Goal: Information Seeking & Learning: Learn about a topic

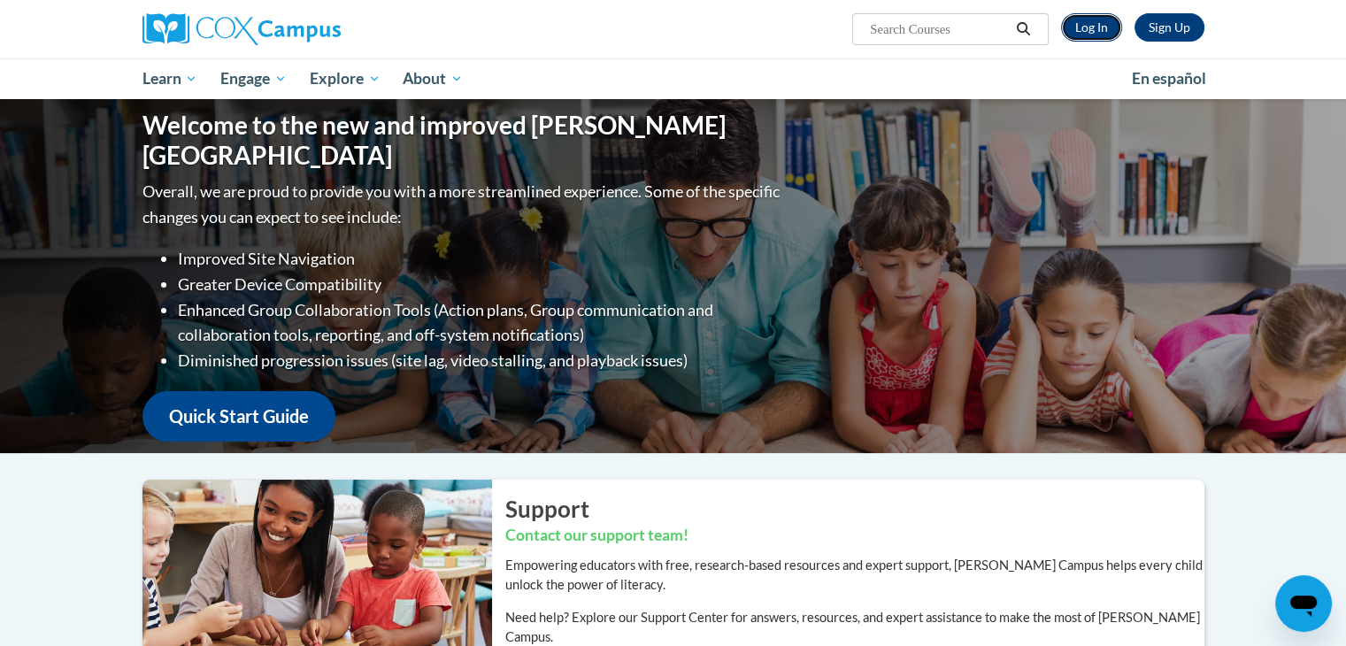
click at [1090, 26] on link "Log In" at bounding box center [1091, 27] width 61 height 28
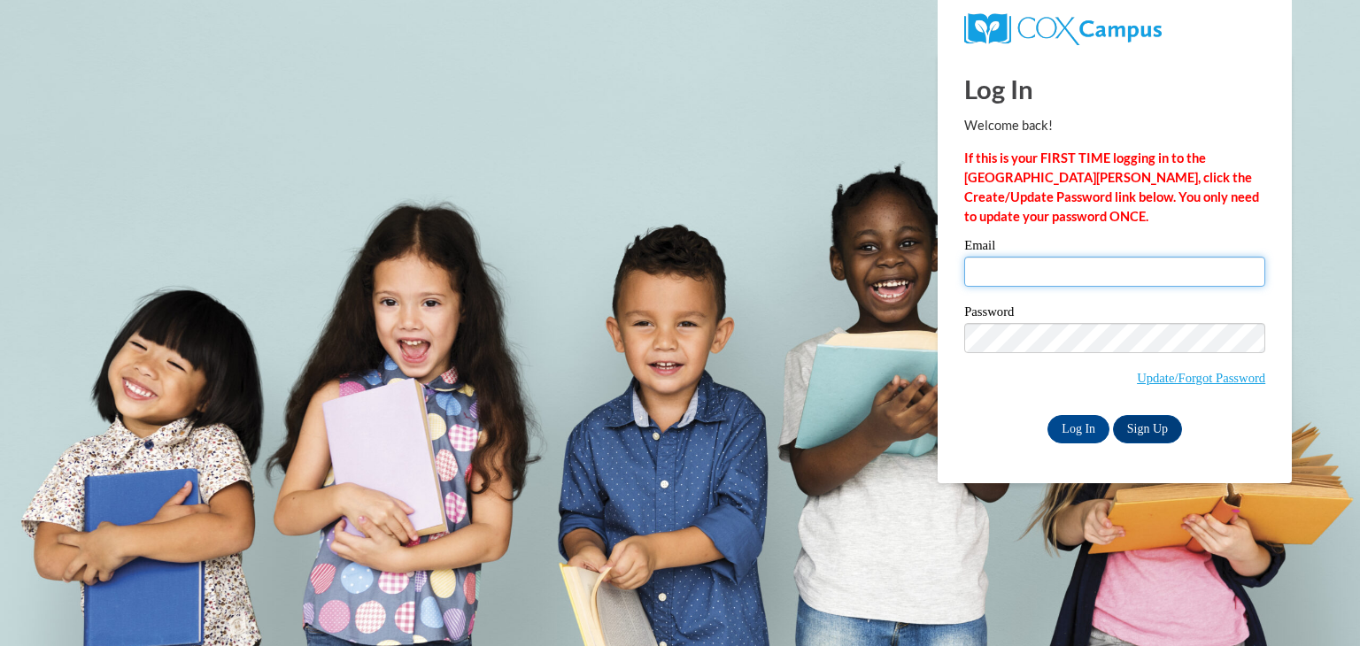
click at [1034, 266] on input "Email" at bounding box center [1114, 272] width 301 height 30
type input "t_sharp@vwcs.net"
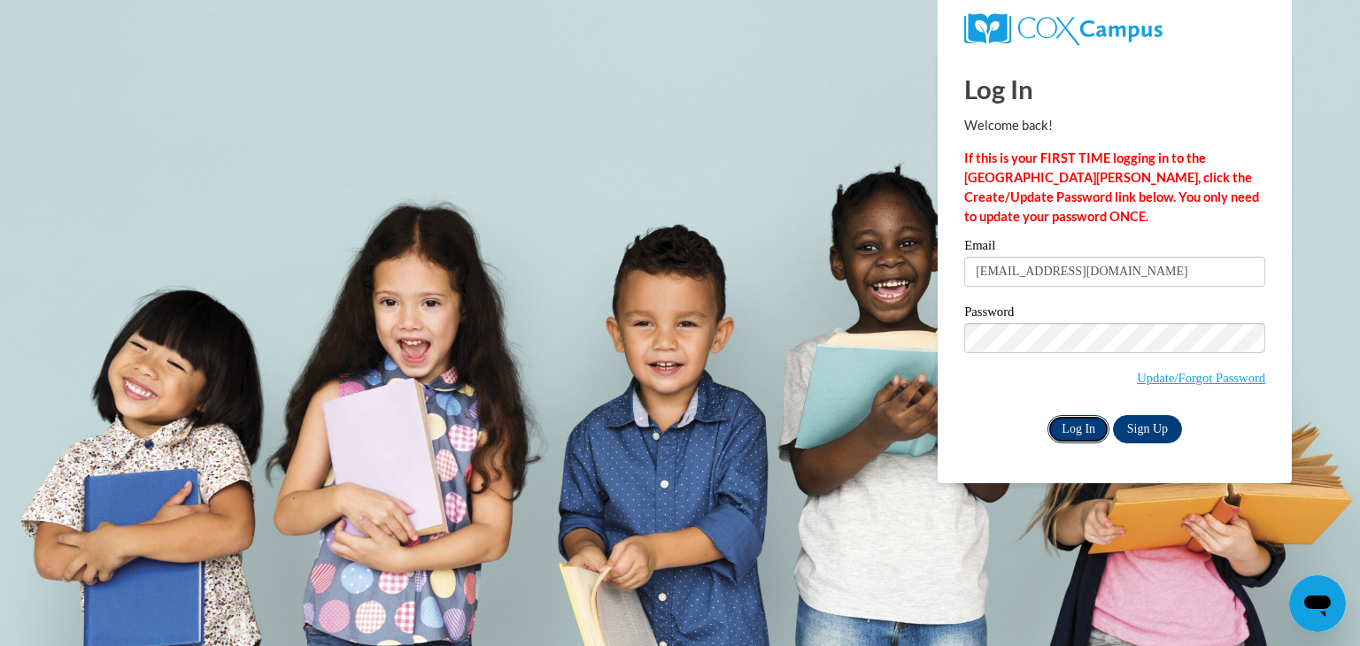
click at [1084, 429] on input "Log In" at bounding box center [1078, 429] width 62 height 28
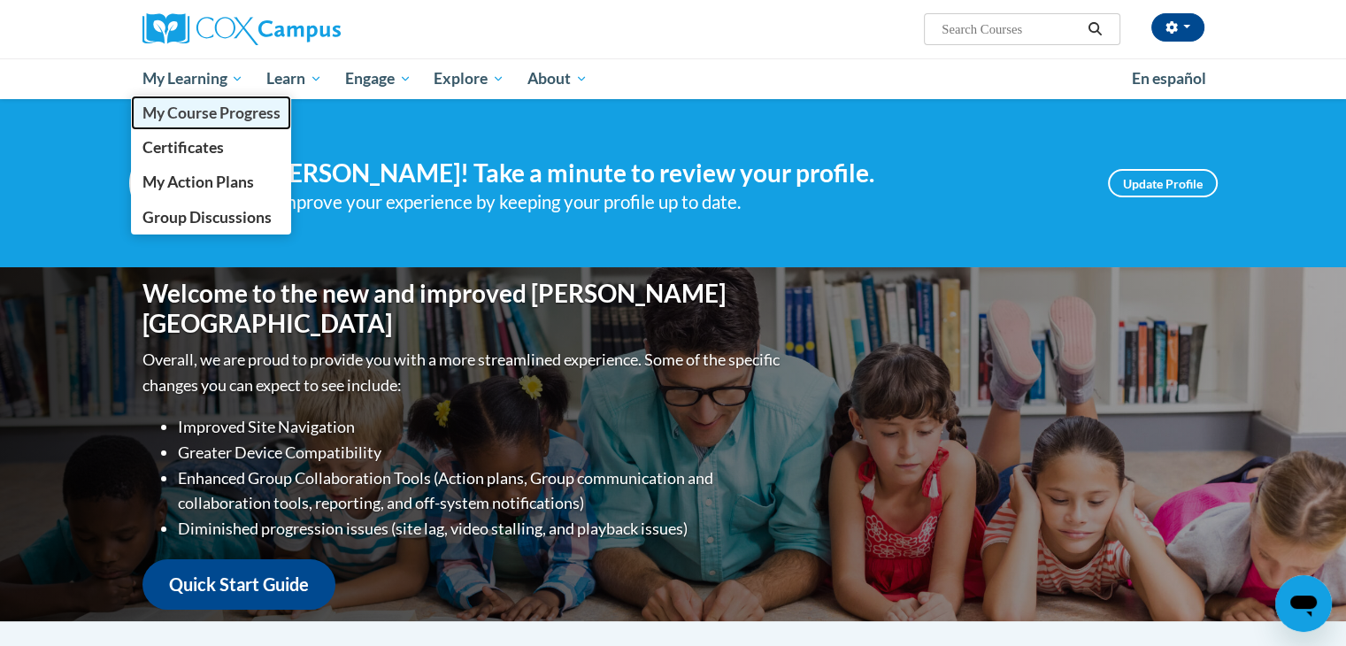
click at [229, 119] on span "My Course Progress" at bounding box center [211, 113] width 138 height 19
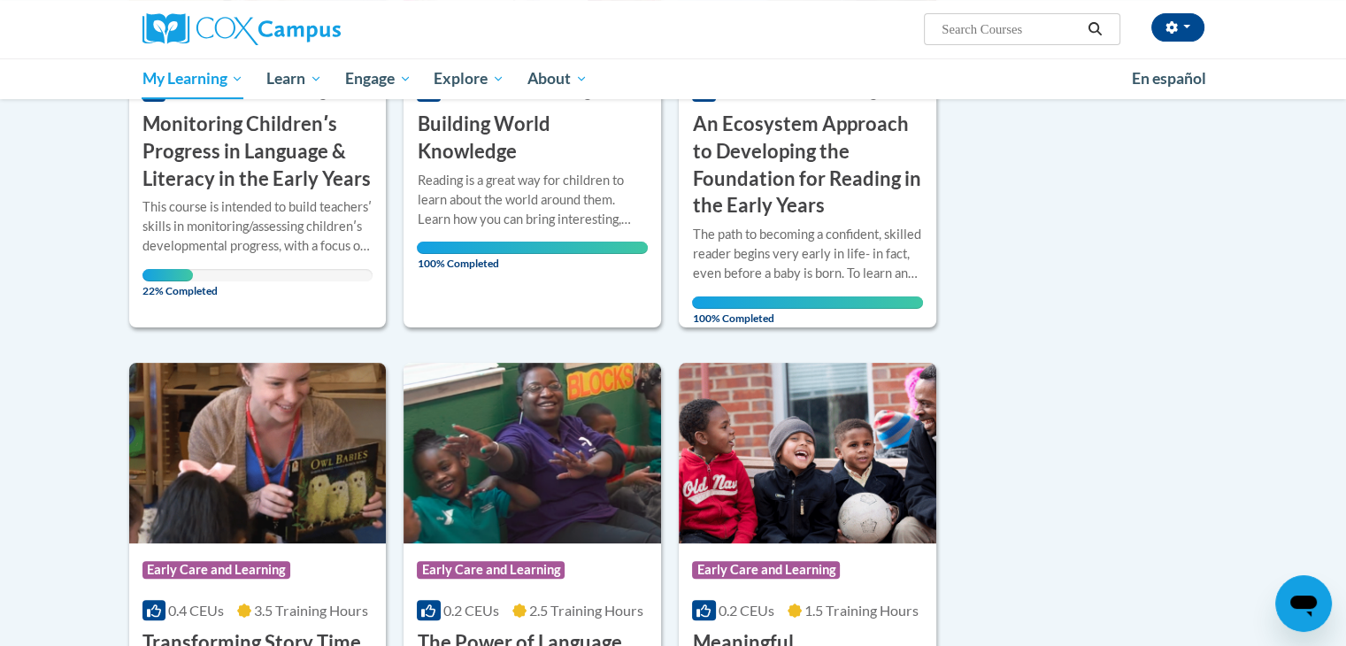
scroll to position [475, 0]
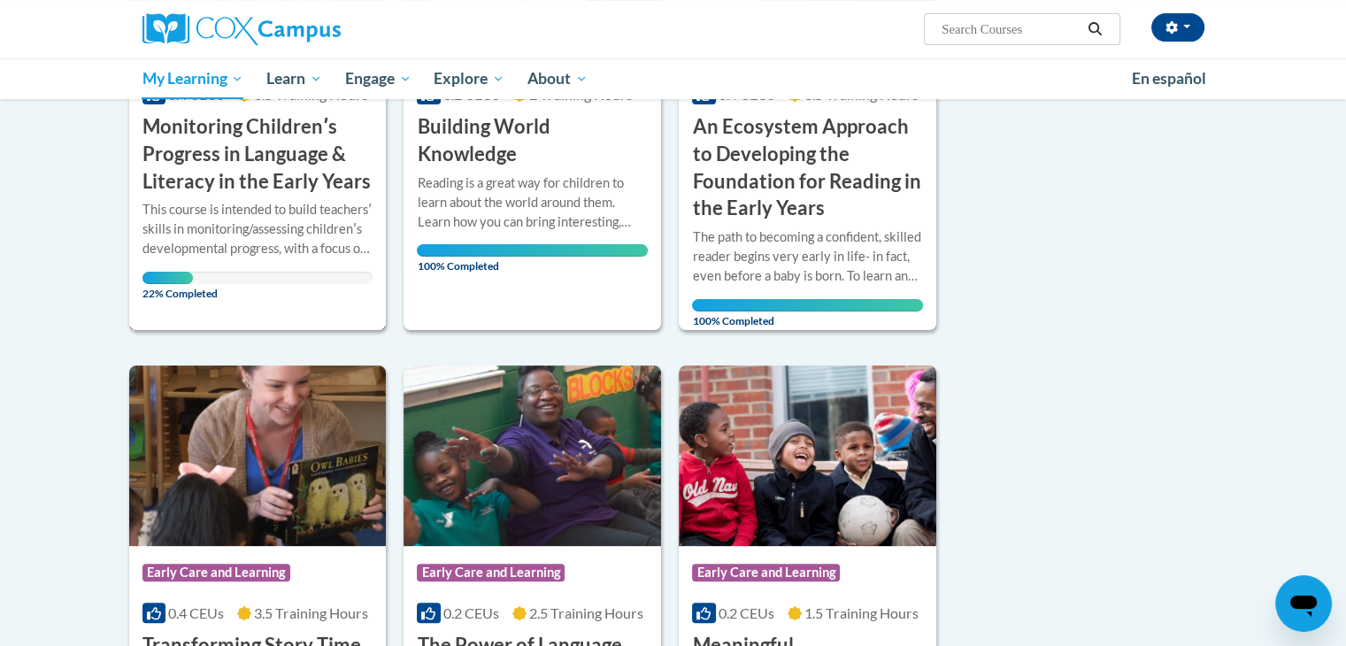
click at [265, 214] on div "This course is intended to build teachersʹ skills in monitoring/assessing child…" at bounding box center [258, 229] width 231 height 58
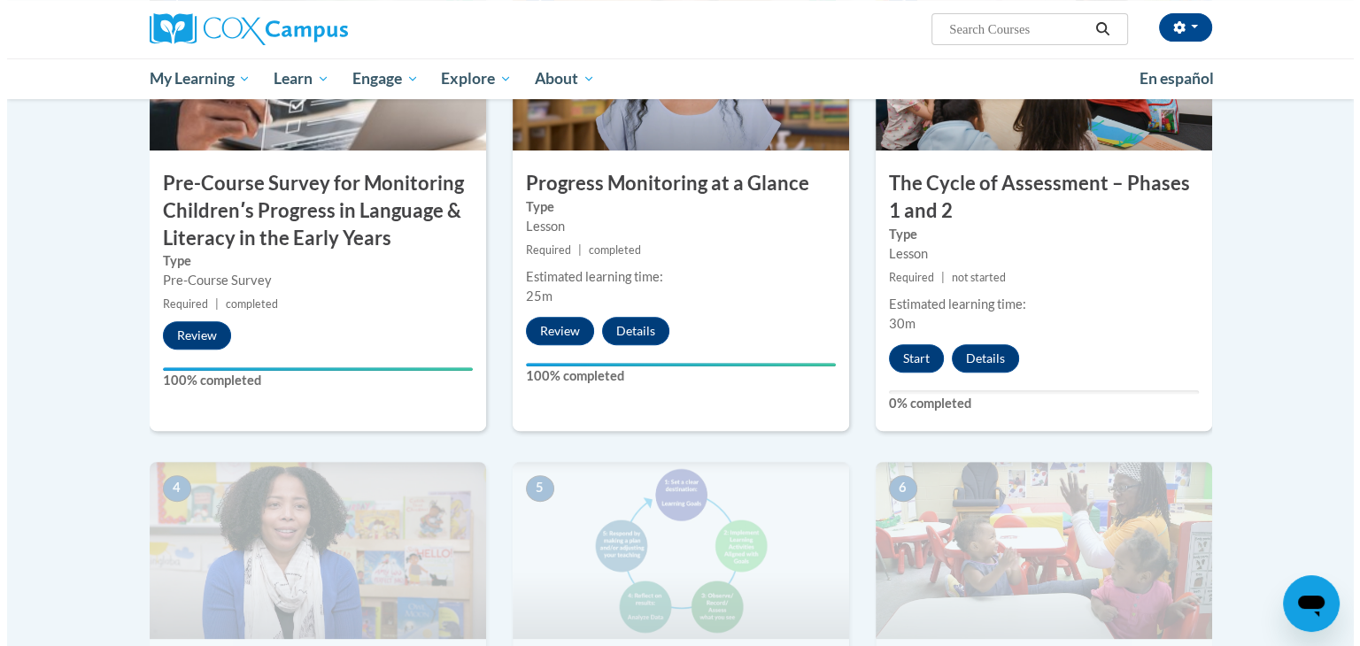
scroll to position [570, 0]
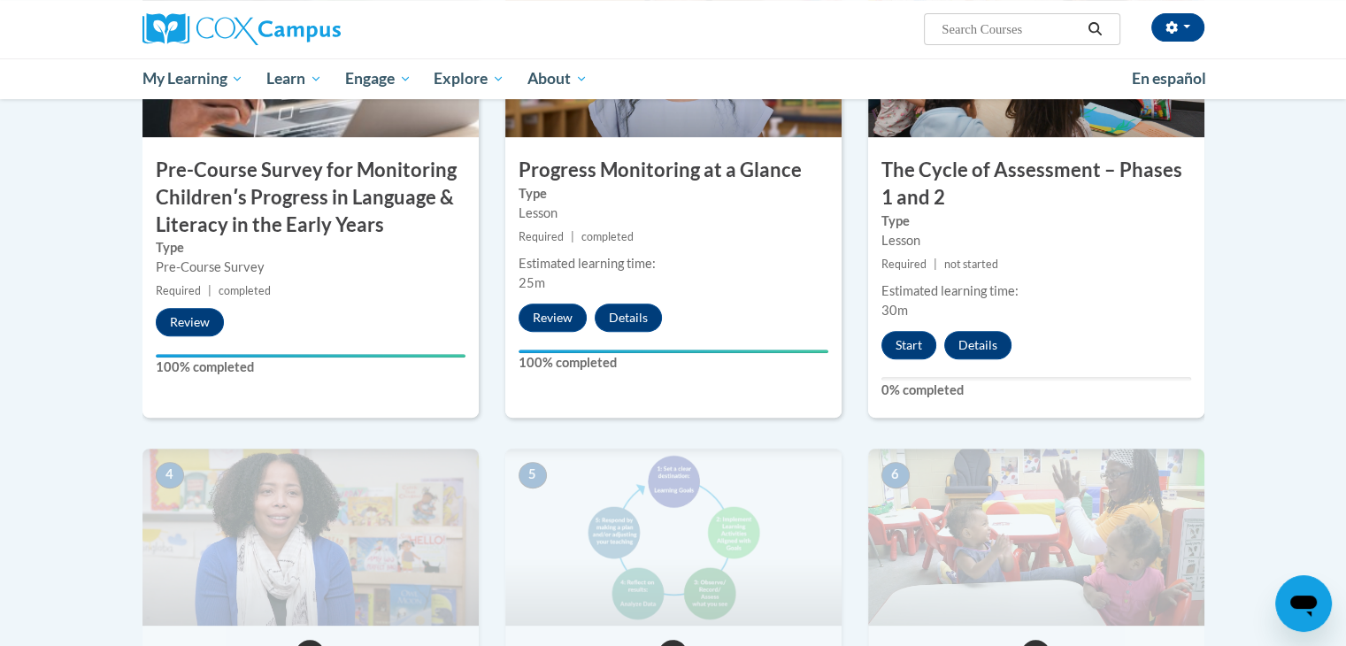
drag, startPoint x: 1356, startPoint y: 40, endPoint x: 1359, endPoint y: 192, distance: 152.3
click at [895, 337] on button "Start" at bounding box center [909, 345] width 55 height 28
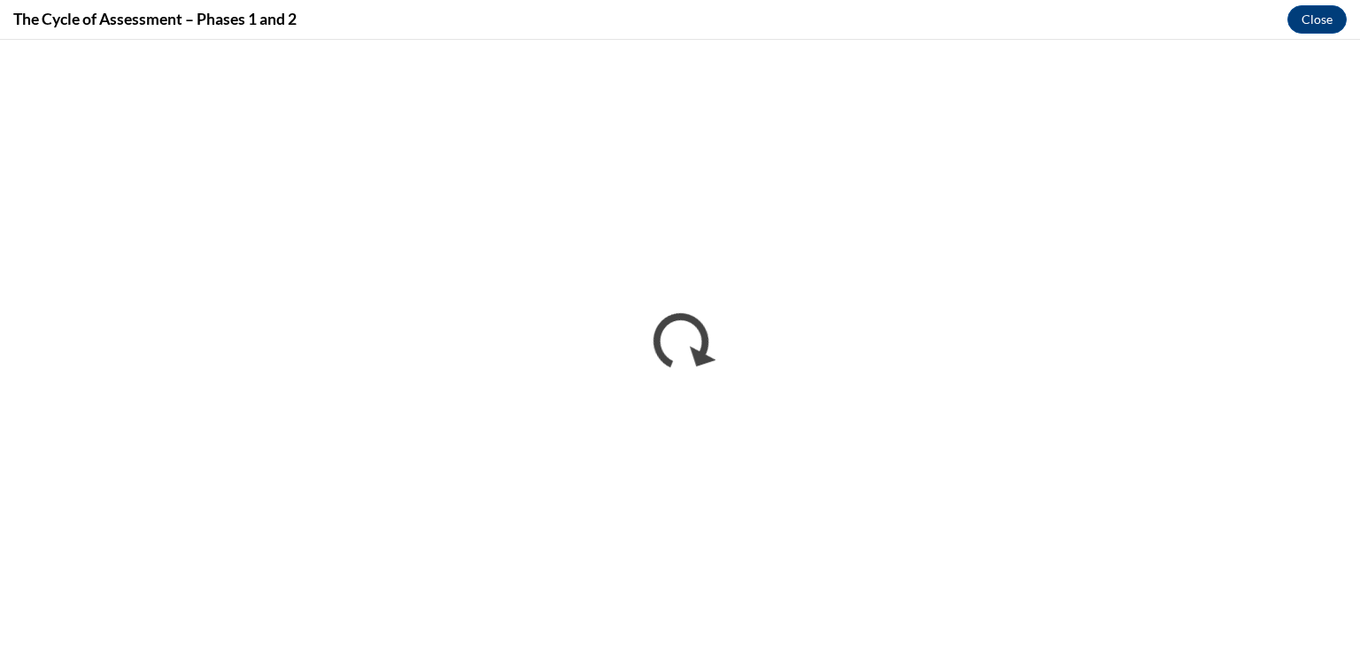
scroll to position [0, 0]
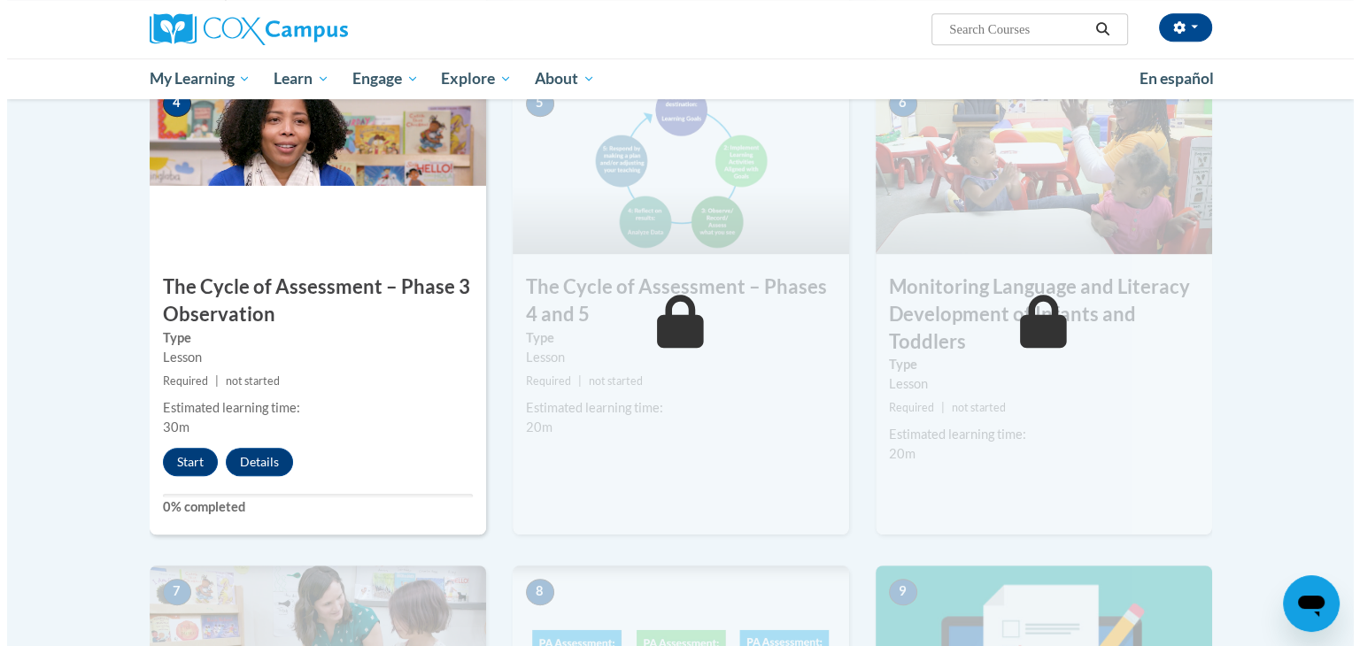
scroll to position [974, 0]
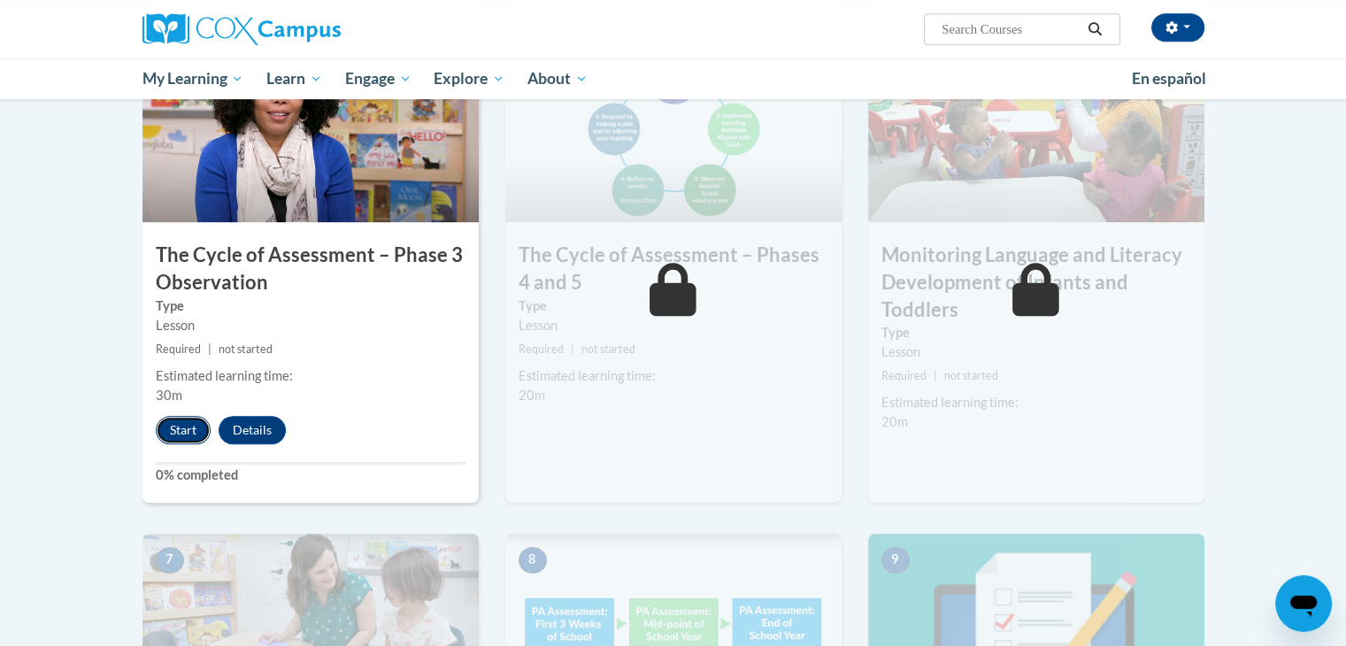
click at [178, 433] on button "Start" at bounding box center [183, 430] width 55 height 28
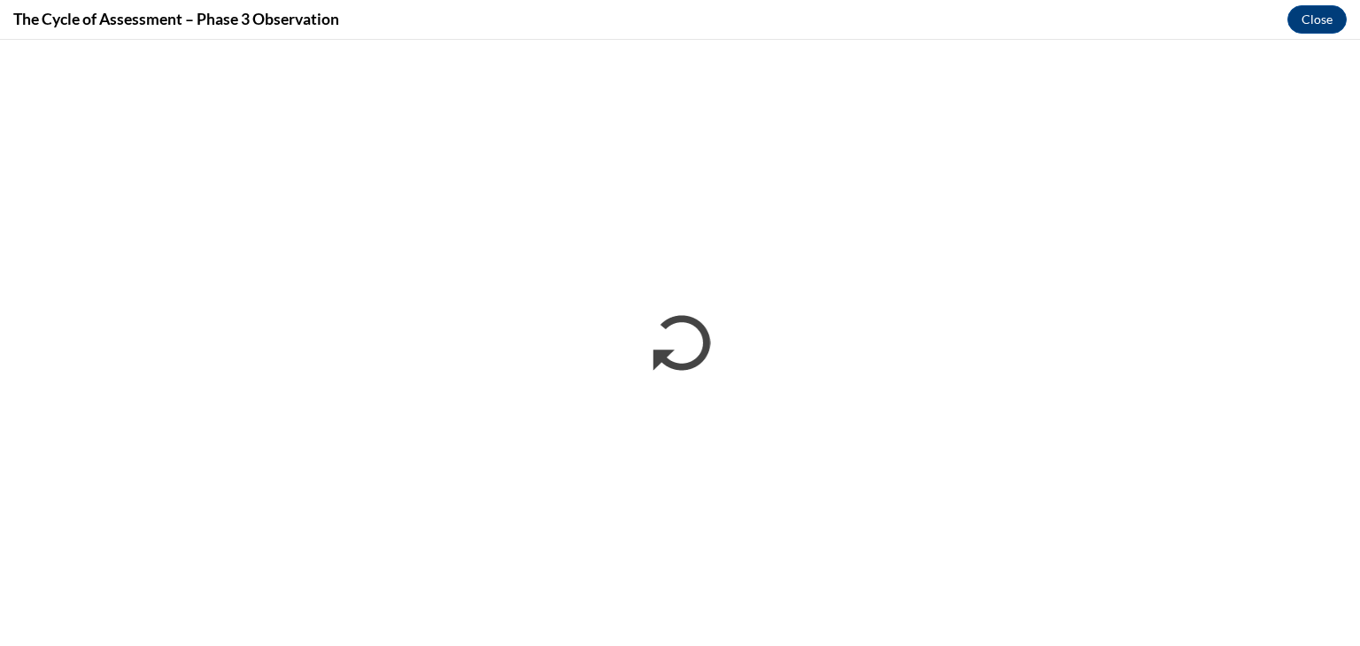
scroll to position [0, 0]
